Goal: Transaction & Acquisition: Purchase product/service

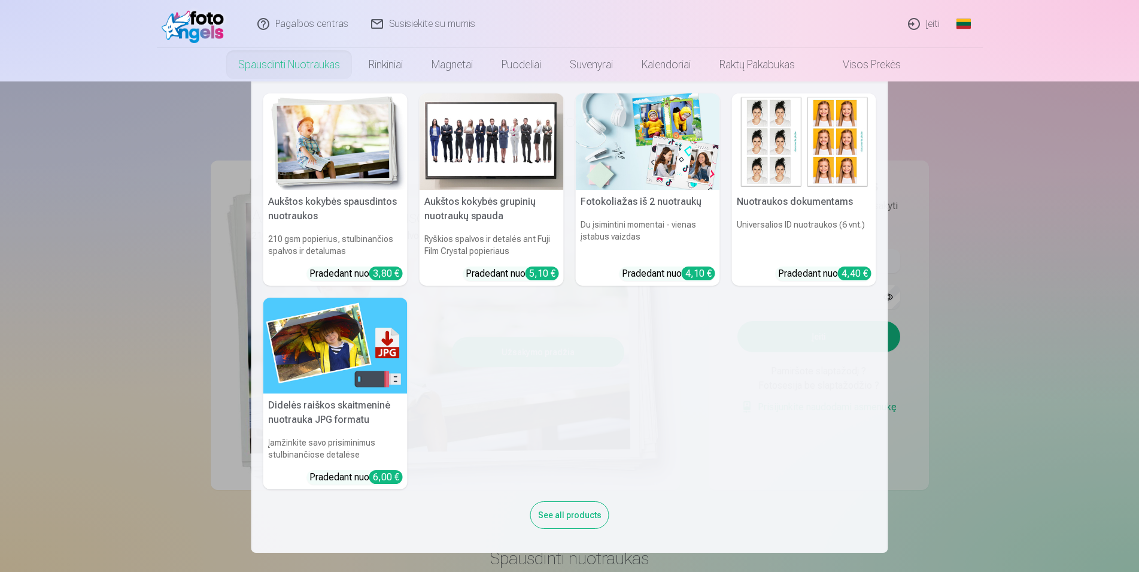
click at [272, 60] on link "Spausdinti nuotraukas" at bounding box center [289, 65] width 131 height 34
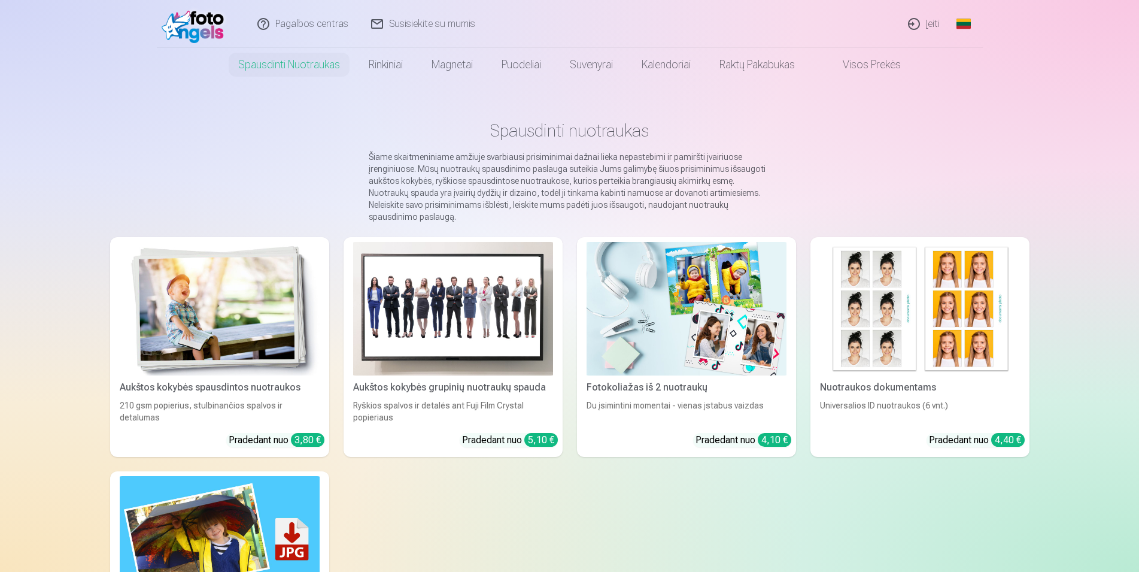
click at [1136, 56] on nav "Spausdinti nuotraukas Aukštos kokybės spausdintos nuotraukos 210 gsm popierius,…" at bounding box center [569, 65] width 1139 height 34
drag, startPoint x: 1138, startPoint y: 57, endPoint x: 1141, endPoint y: 184, distance: 127.6
click at [1139, 81] on nav "Spausdinti nuotraukas Aukštos kokybės spausdintos nuotraukos 210 gsm popierius,…" at bounding box center [569, 65] width 1139 height 34
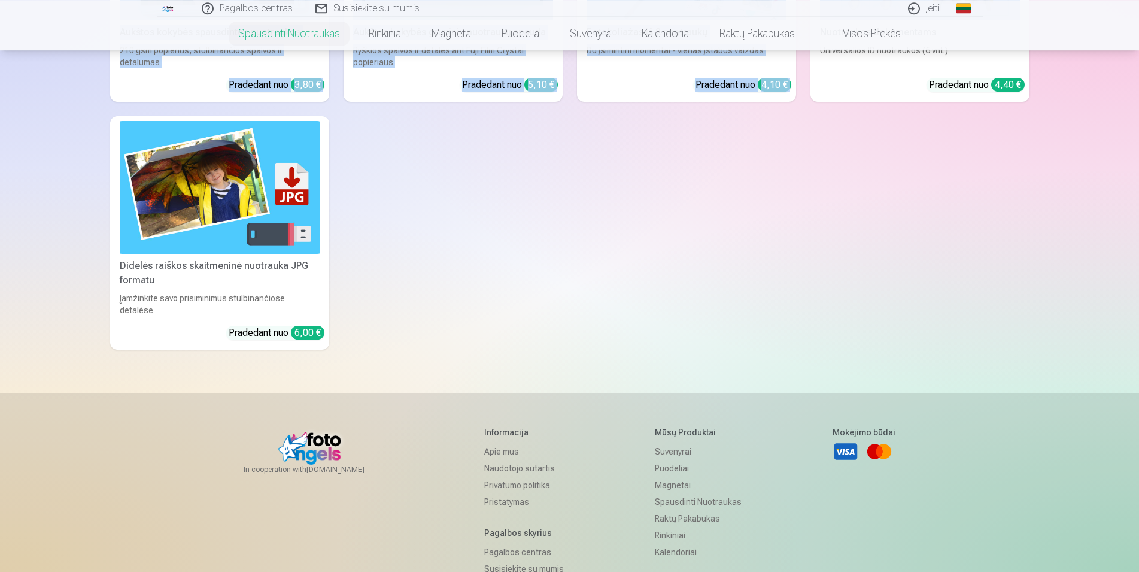
scroll to position [362, 0]
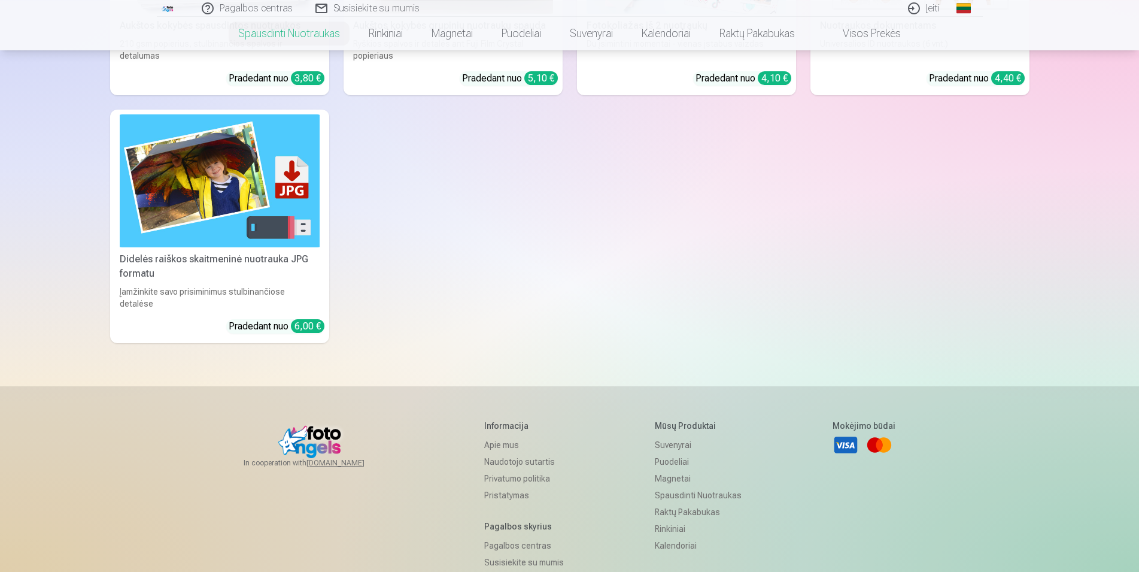
click at [899, 206] on div "Aukštos kokybės spausdintos nuotraukos 210 gsm popierius, stulbinančios spalvos…" at bounding box center [570, 109] width 920 height 468
